Goal: Find specific page/section: Find specific page/section

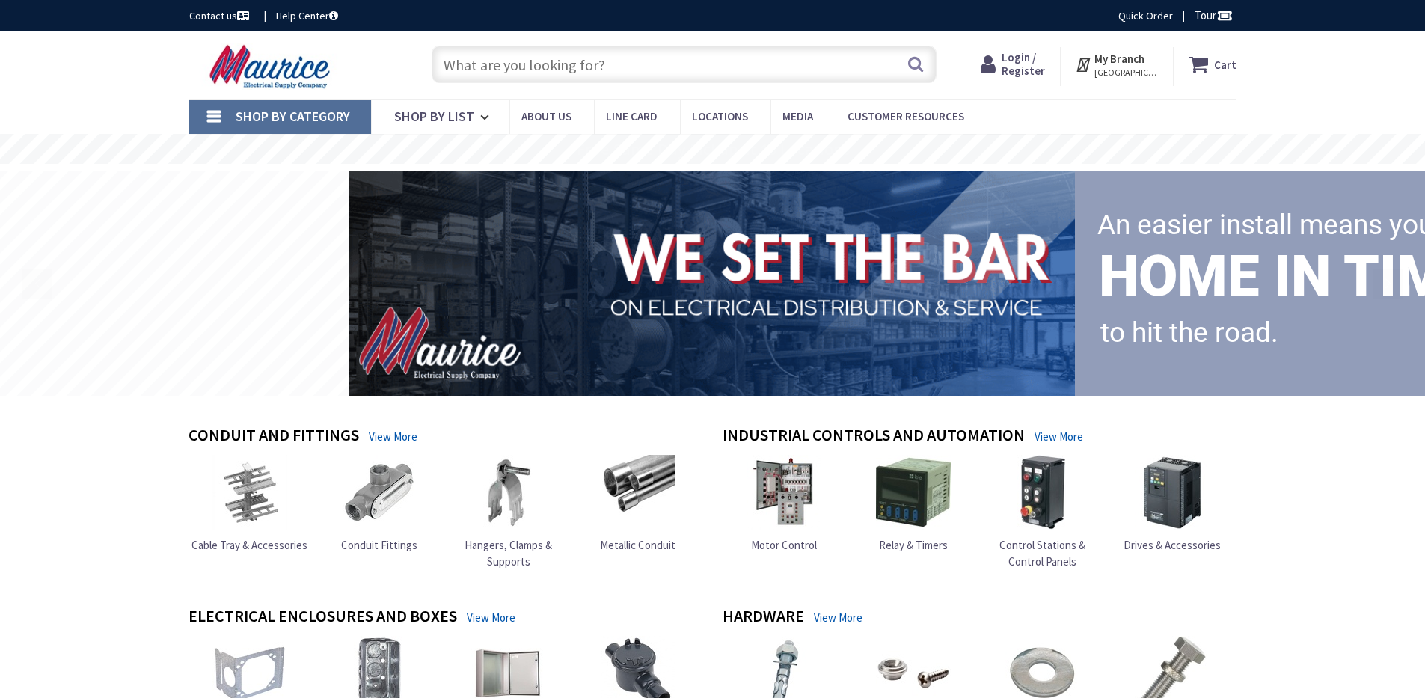
click at [505, 65] on input "text" at bounding box center [684, 64] width 505 height 37
paste input "WAC R2DRDR-F9CS-WT"
type input "WAC R2DRDR-F9CS-WT"
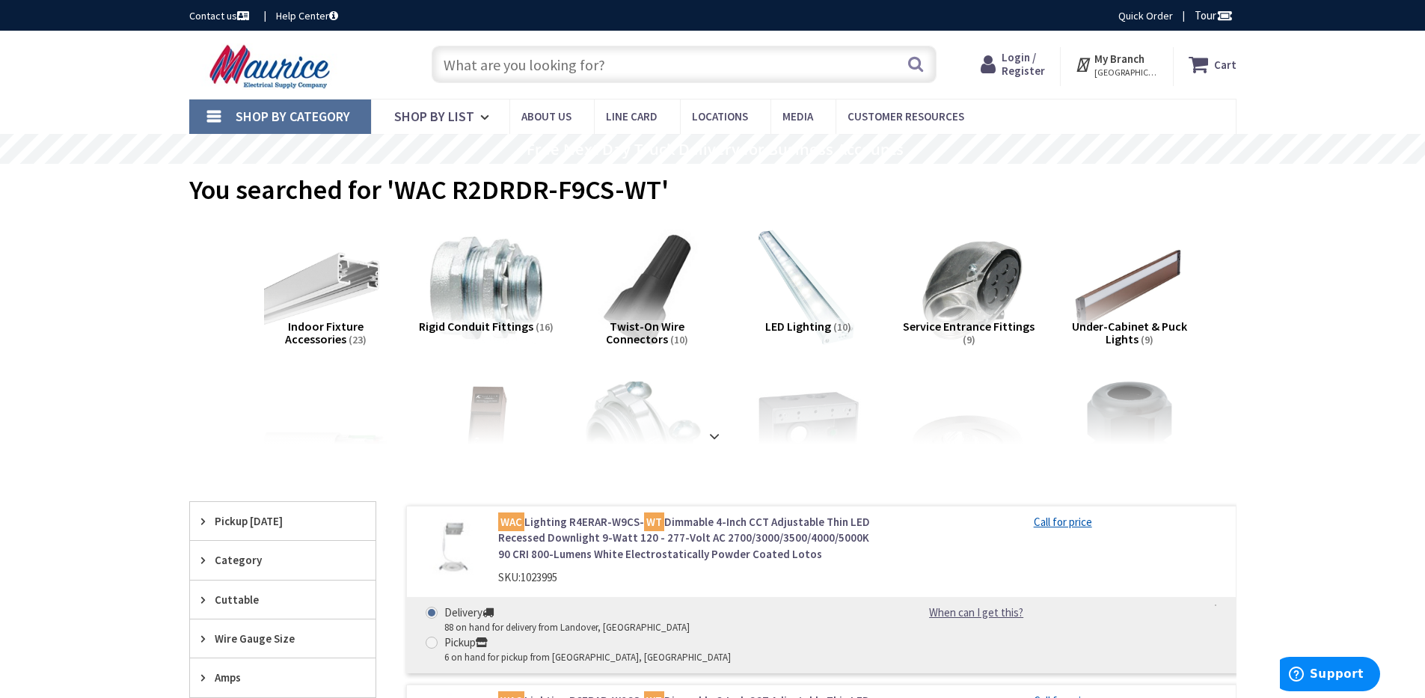
click at [571, 72] on input "text" at bounding box center [684, 64] width 505 height 37
paste input "WAC R2DRDR-F9CS-WT"
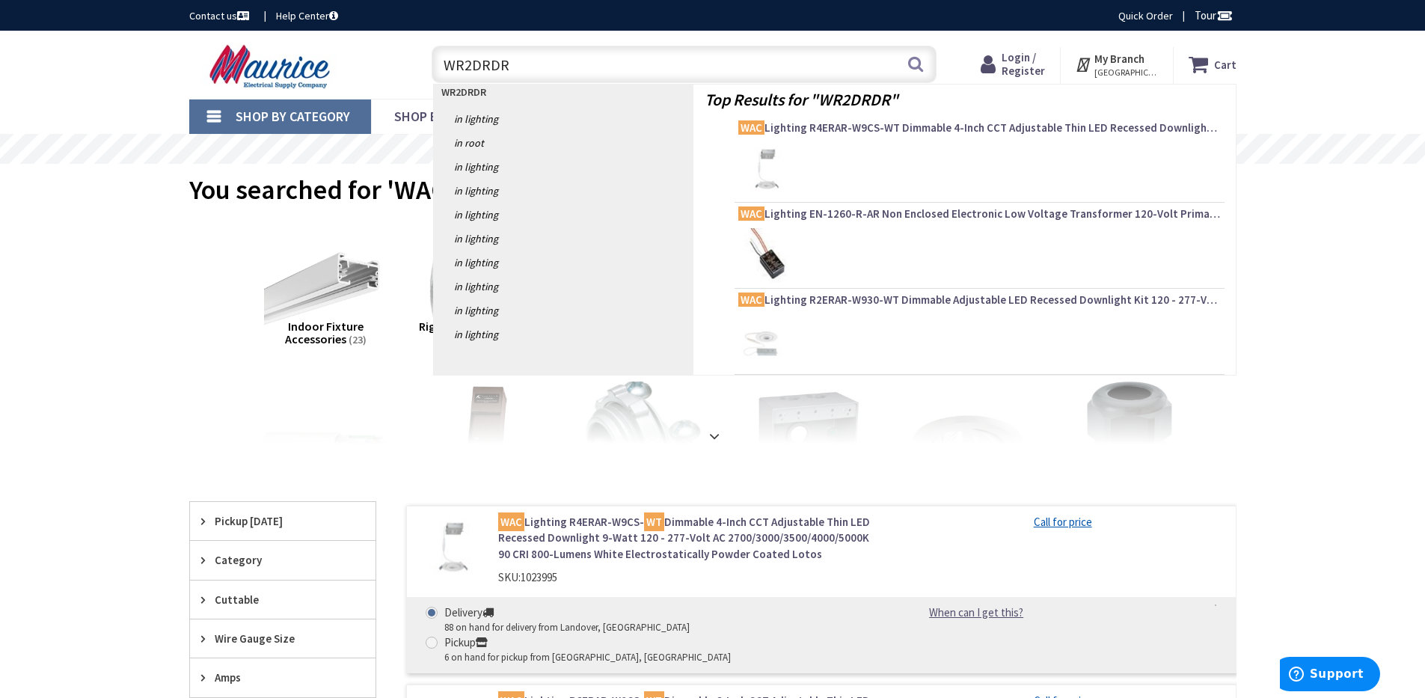
type input "R2DRDR"
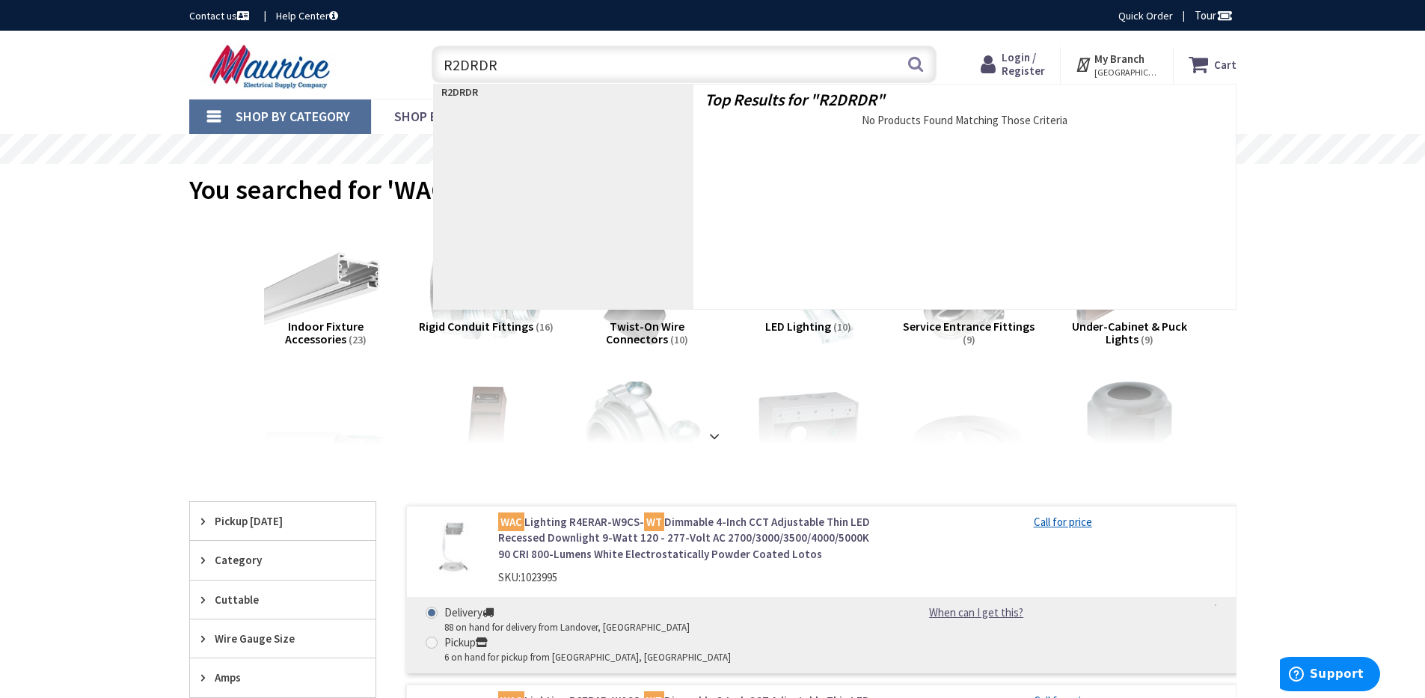
click at [590, 69] on input "R2DRDR" at bounding box center [684, 64] width 505 height 37
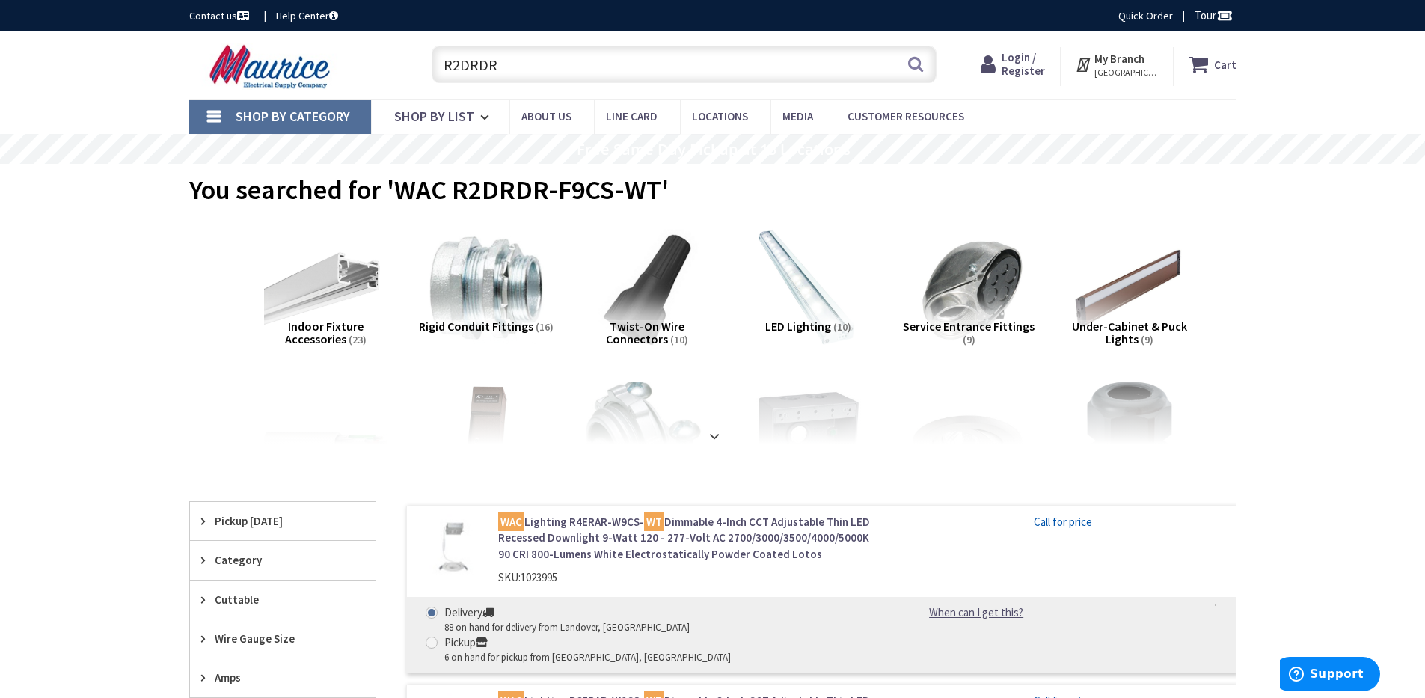
scroll to position [49, 0]
